Goal: Transaction & Acquisition: Purchase product/service

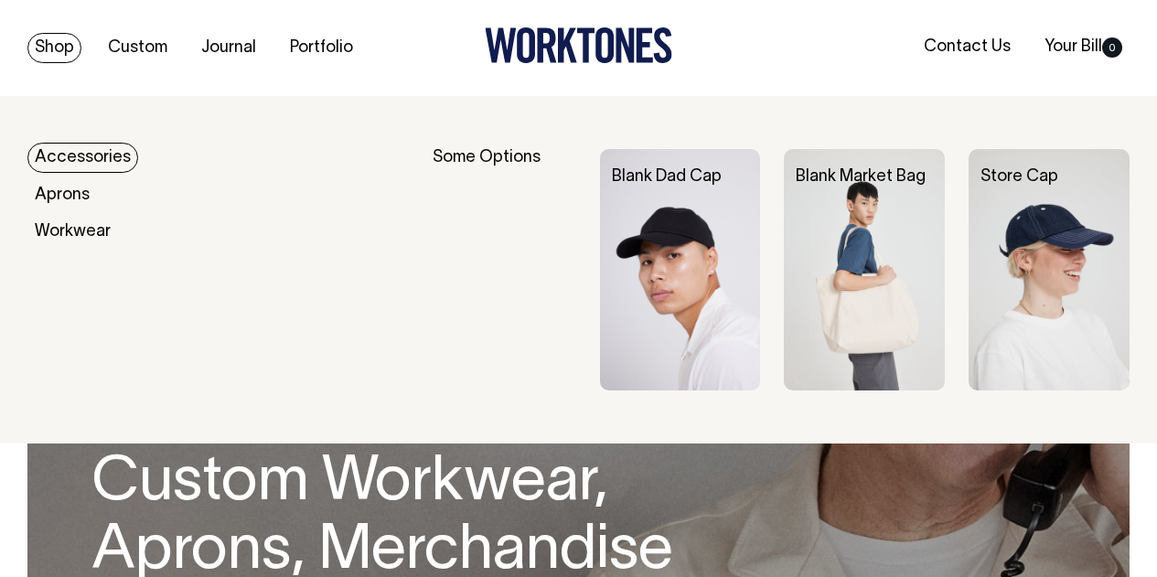
drag, startPoint x: 0, startPoint y: 0, endPoint x: 48, endPoint y: 53, distance: 71.9
click at [48, 53] on link "Shop" at bounding box center [54, 48] width 54 height 30
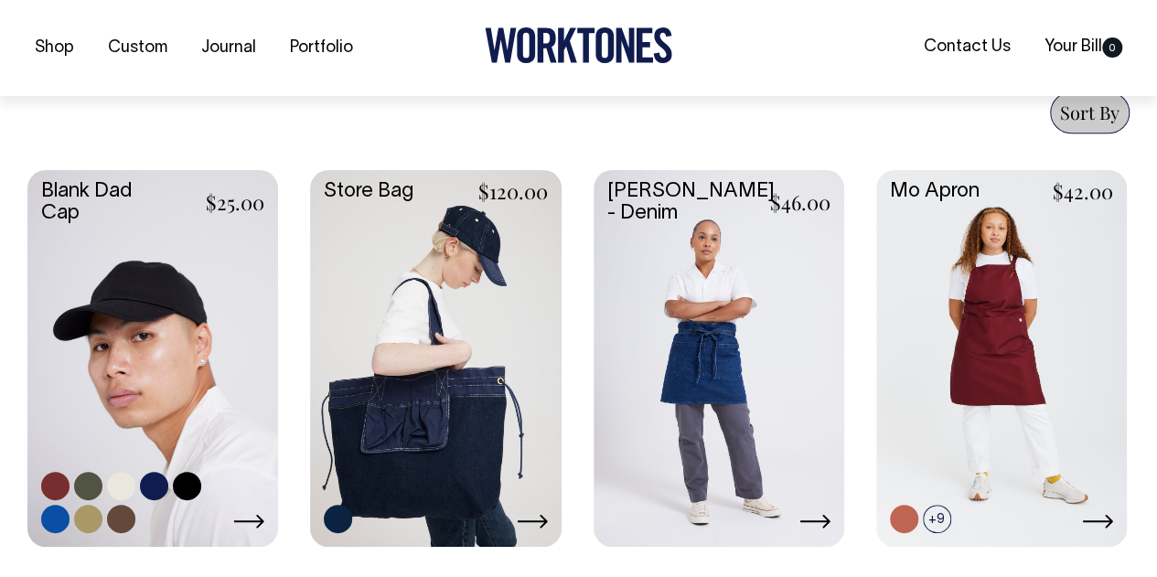
click at [178, 293] on link at bounding box center [152, 356] width 251 height 372
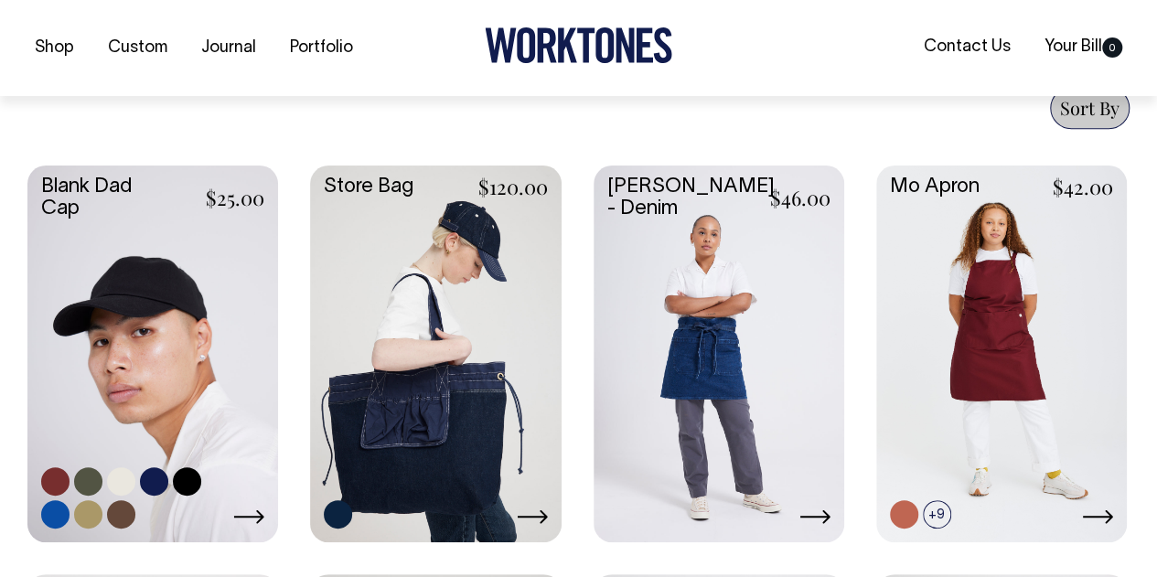
scroll to position [871, 0]
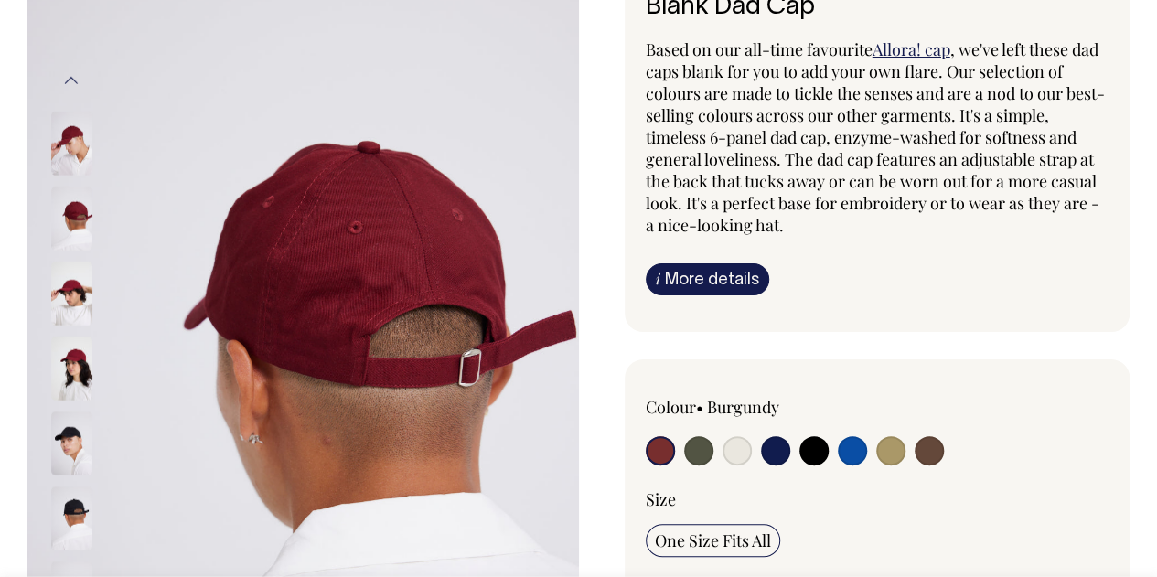
scroll to position [149, 0]
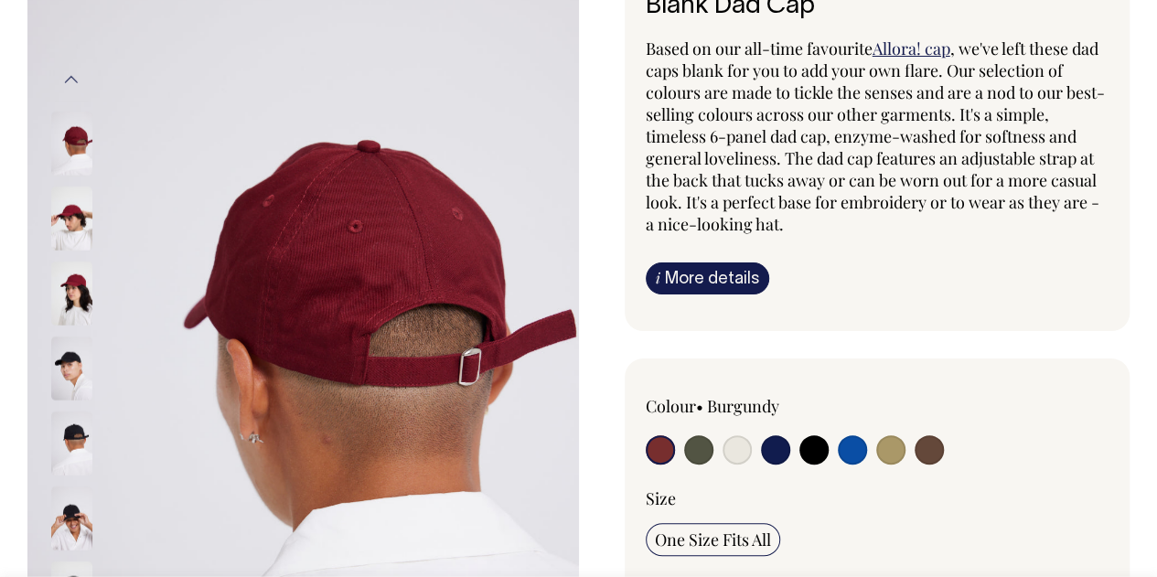
click at [940, 449] on input "radio" at bounding box center [929, 449] width 29 height 29
radio input "true"
select select "Espresso"
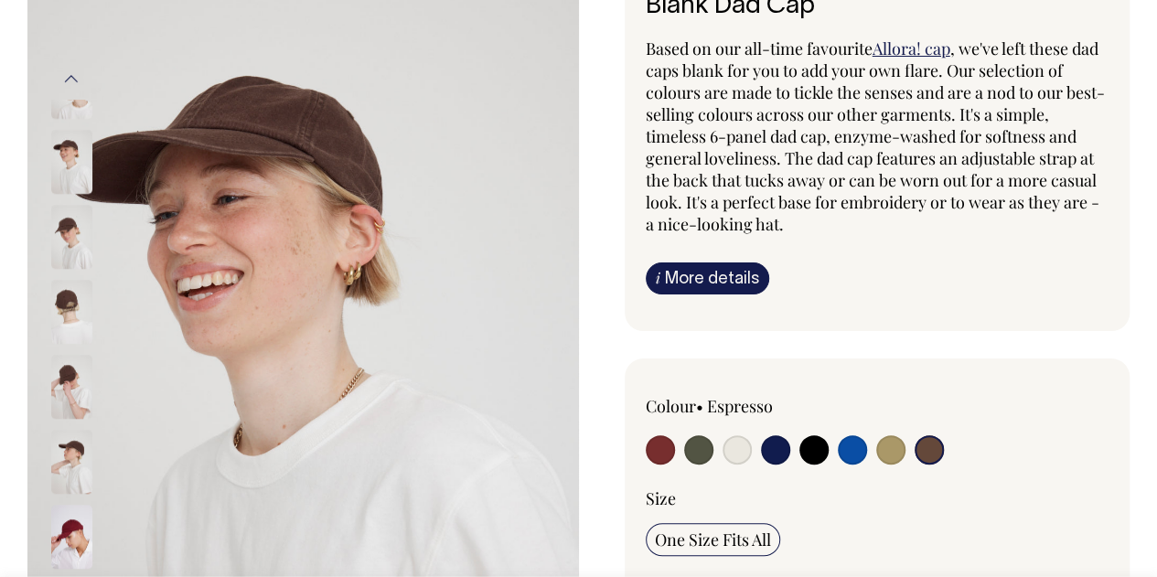
click at [72, 231] on img at bounding box center [71, 237] width 41 height 64
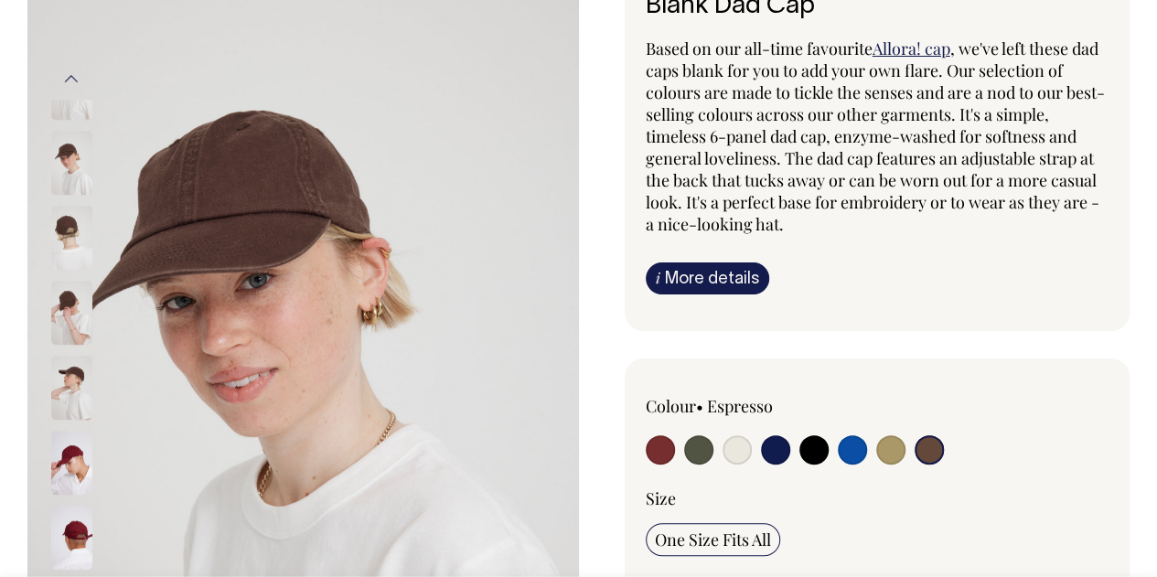
click at [74, 206] on img at bounding box center [71, 238] width 41 height 64
